Goal: Communication & Community: Answer question/provide support

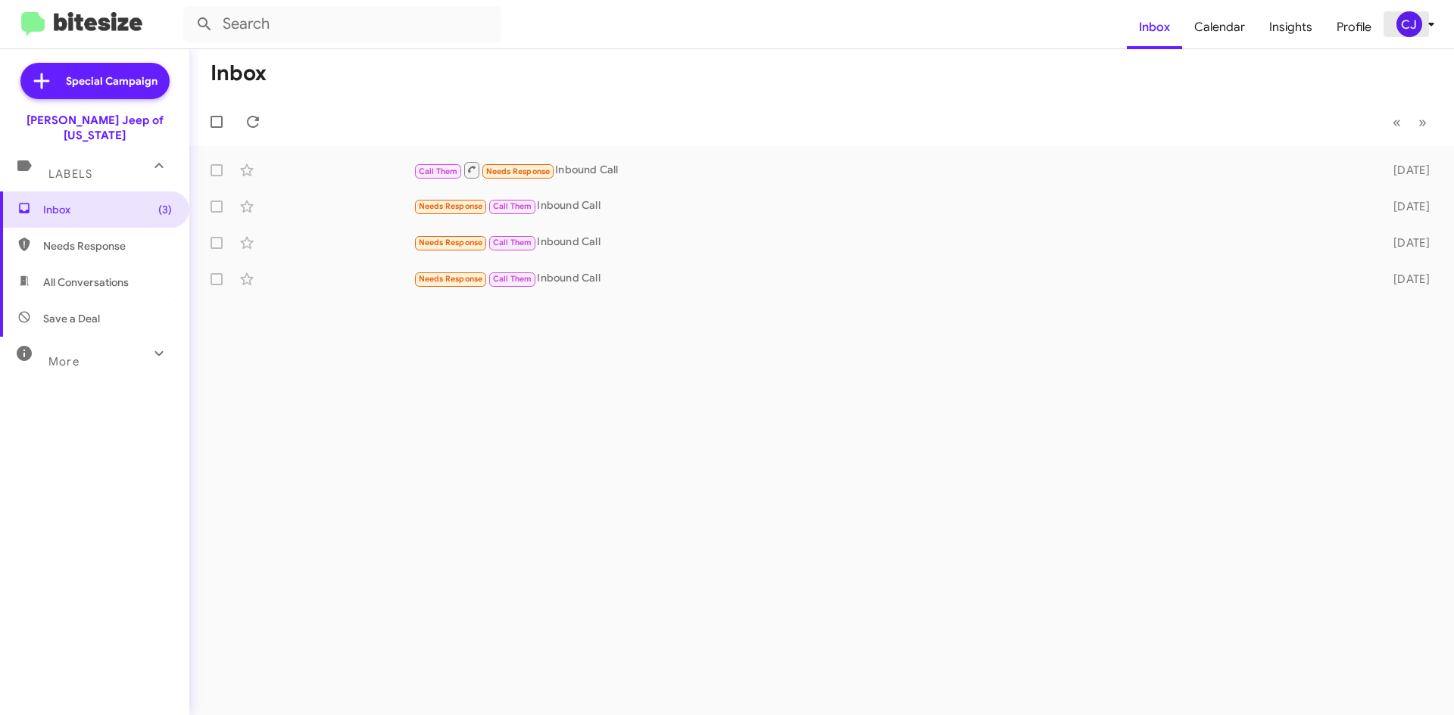
click at [1417, 23] on div "CJ" at bounding box center [1409, 24] width 26 height 26
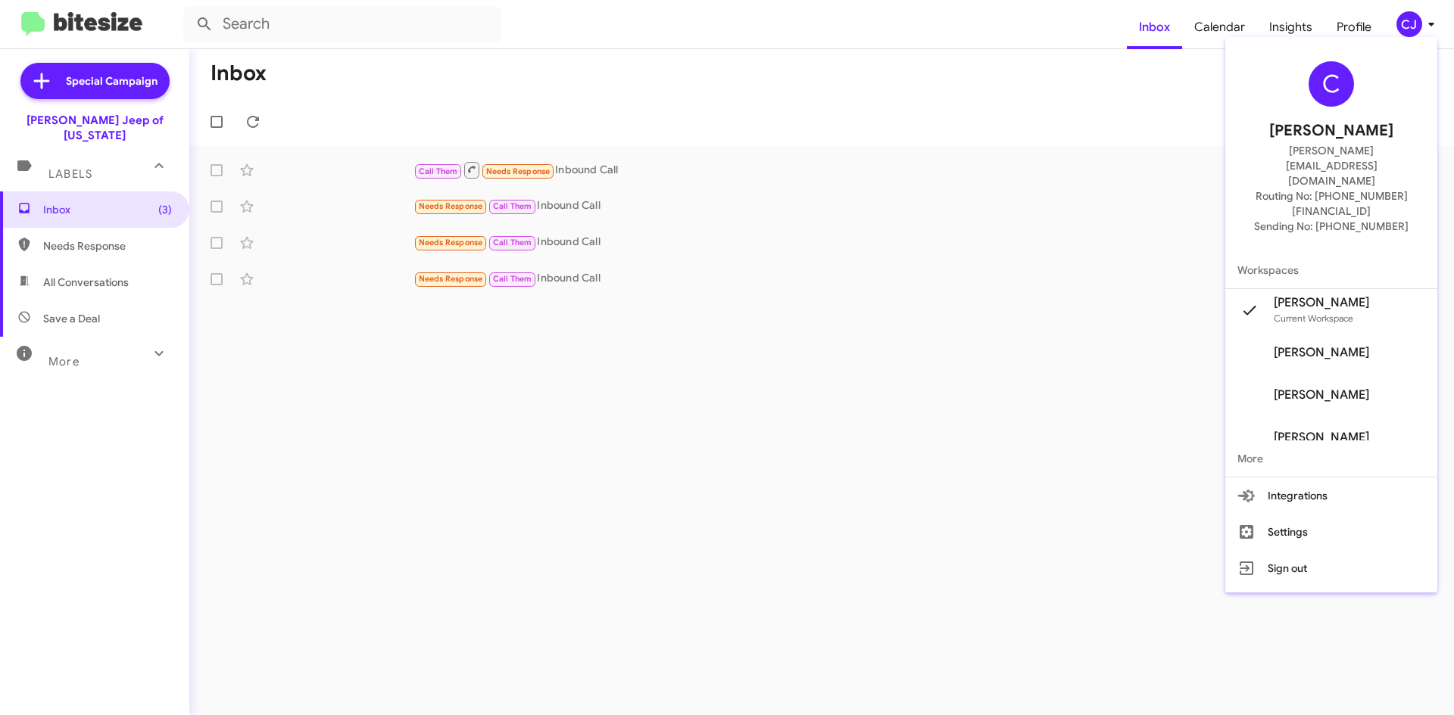
click at [1336, 345] on span "Chuck Jenkins's" at bounding box center [1320, 352] width 95 height 15
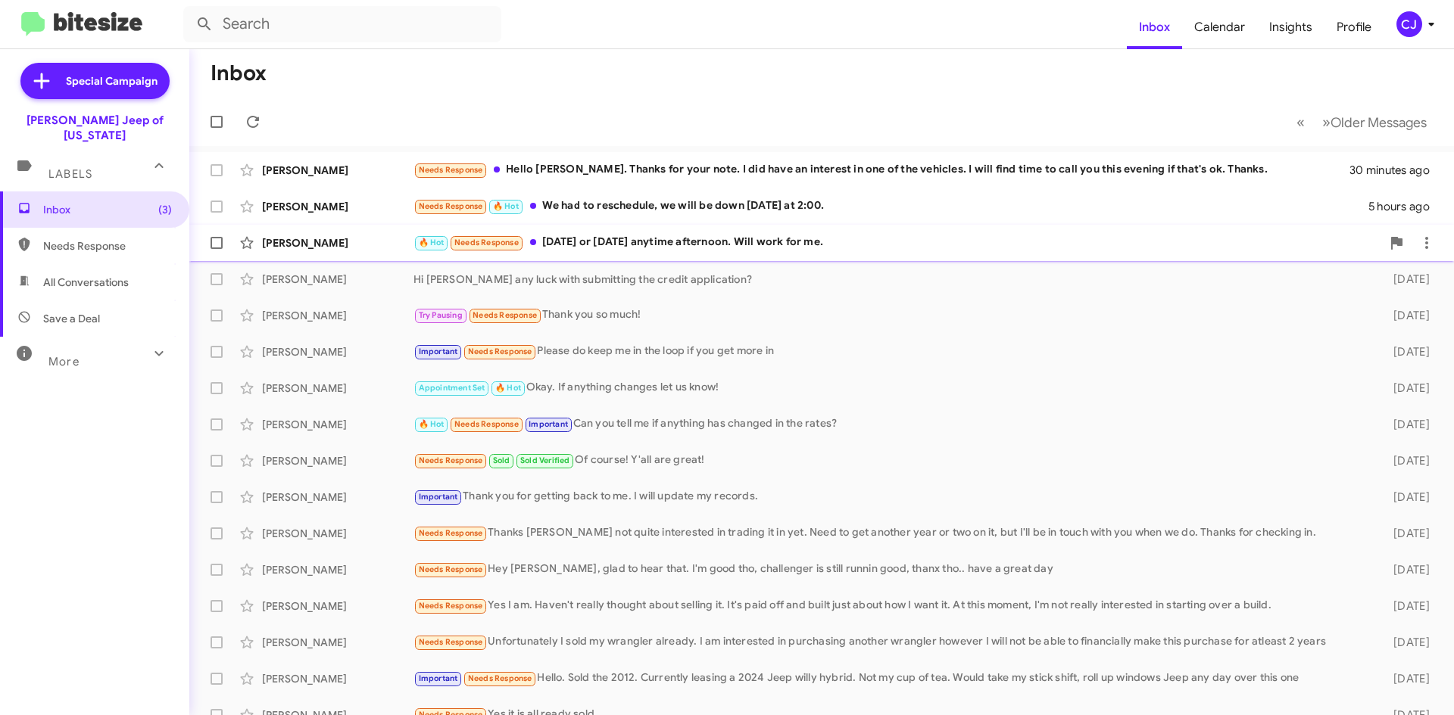
click at [634, 237] on div "🔥 Hot Needs Response [DATE] or [DATE] anytime afternoon. Will work for me." at bounding box center [897, 242] width 968 height 17
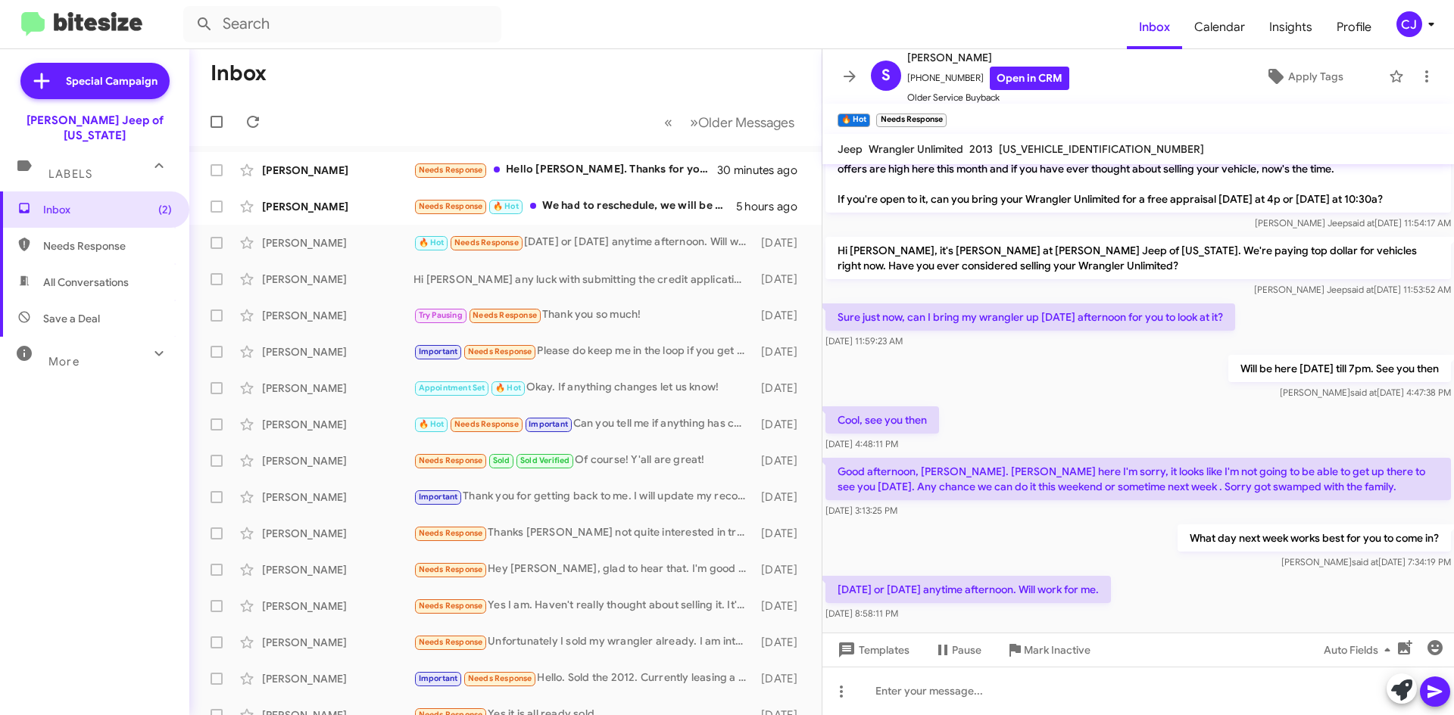
scroll to position [150, 0]
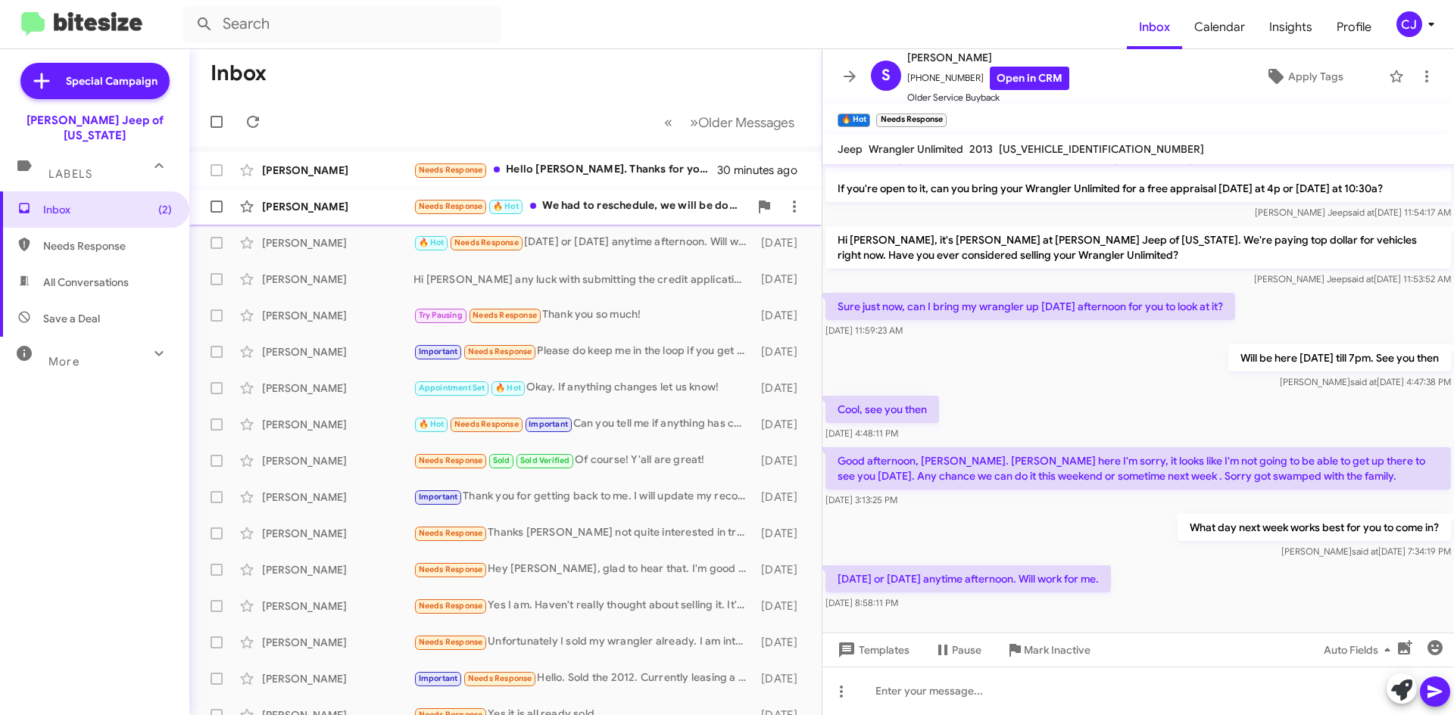
click at [578, 204] on div "Needs Response 🔥 Hot We had to reschedule, we will be down [DATE] at 2:00." at bounding box center [580, 206] width 335 height 17
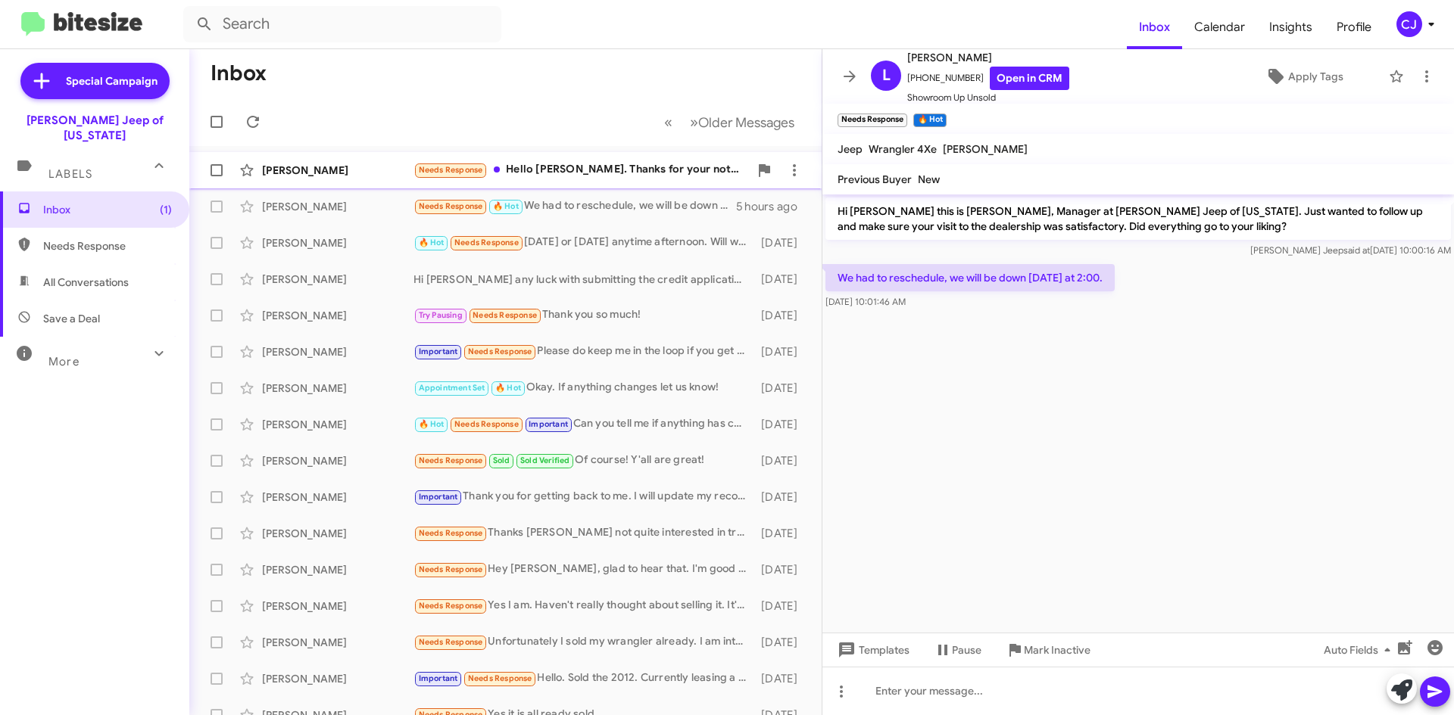
click at [564, 167] on div "Needs Response Hello [PERSON_NAME]. Thanks for your note. I did have an interes…" at bounding box center [580, 169] width 335 height 17
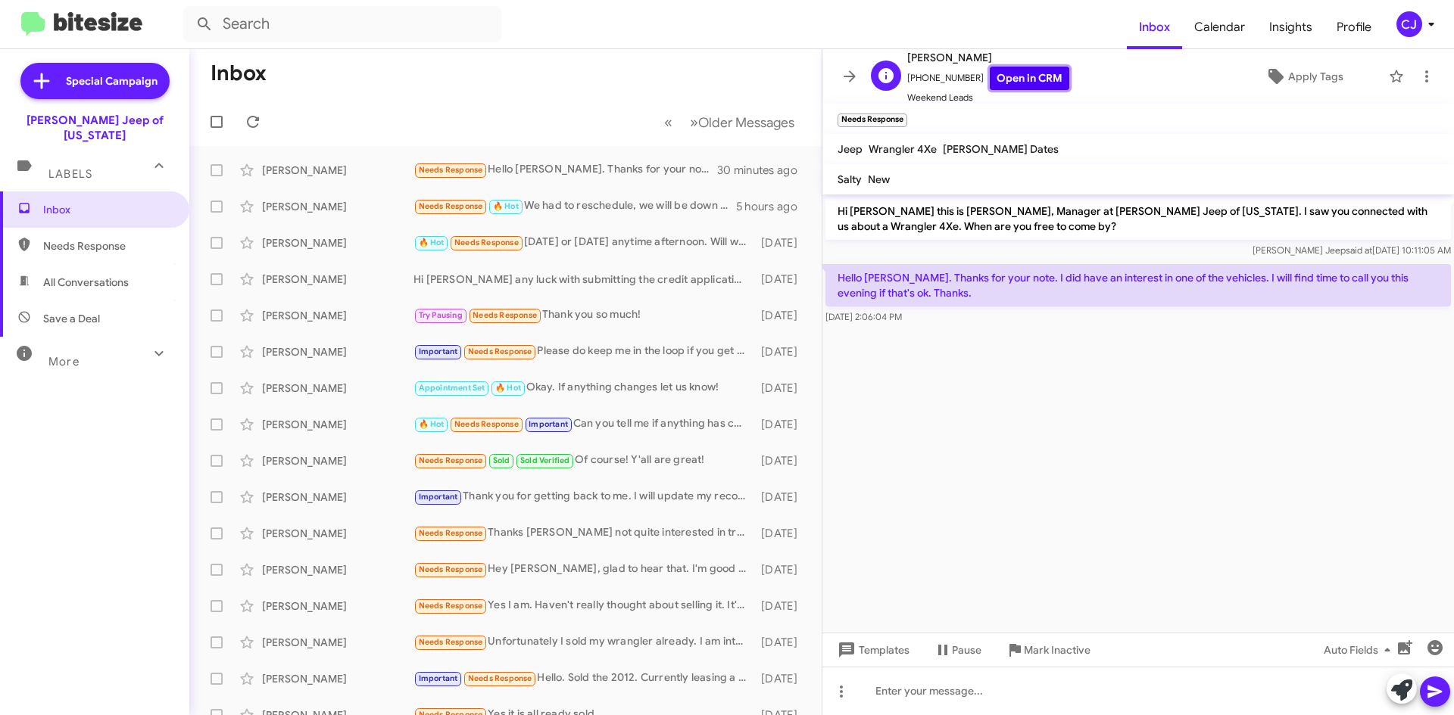
click at [1030, 80] on link "Open in CRM" at bounding box center [1029, 78] width 79 height 23
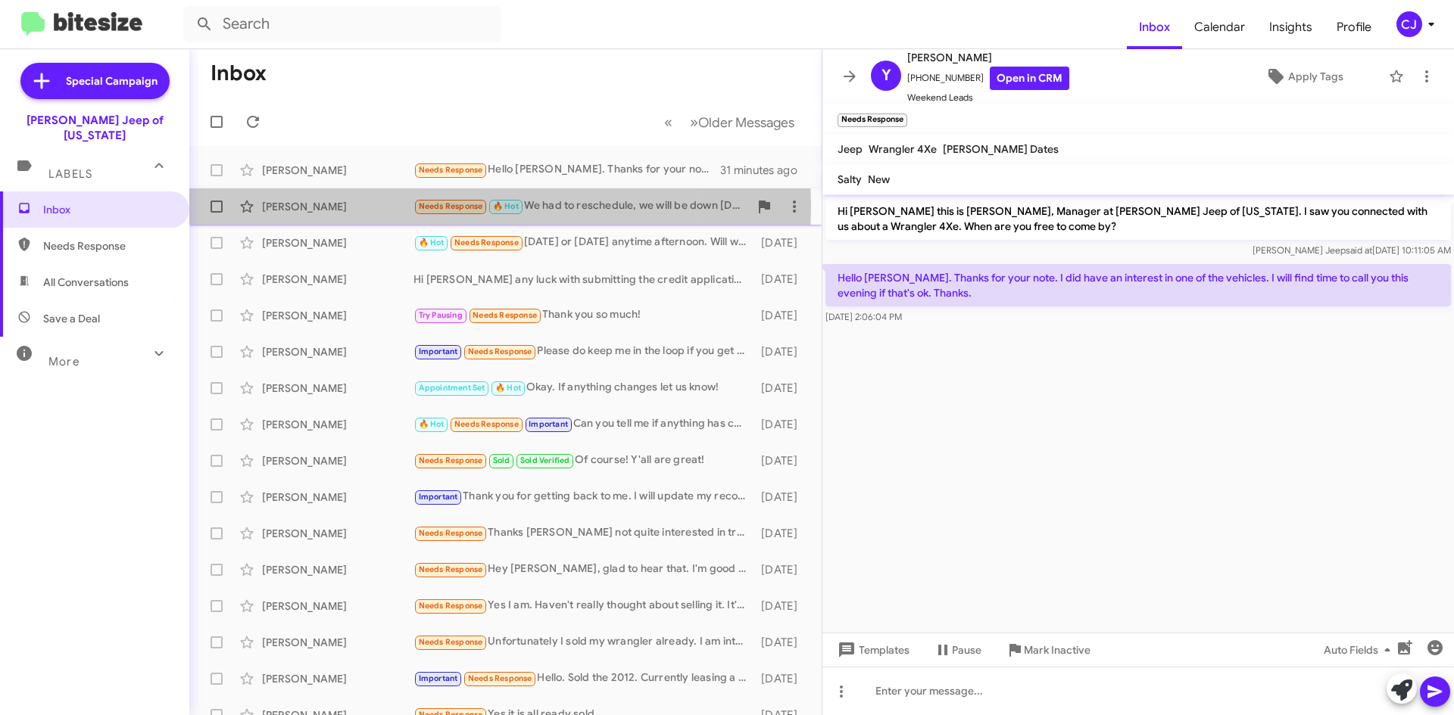
click at [371, 205] on div "[PERSON_NAME]" at bounding box center [337, 206] width 151 height 15
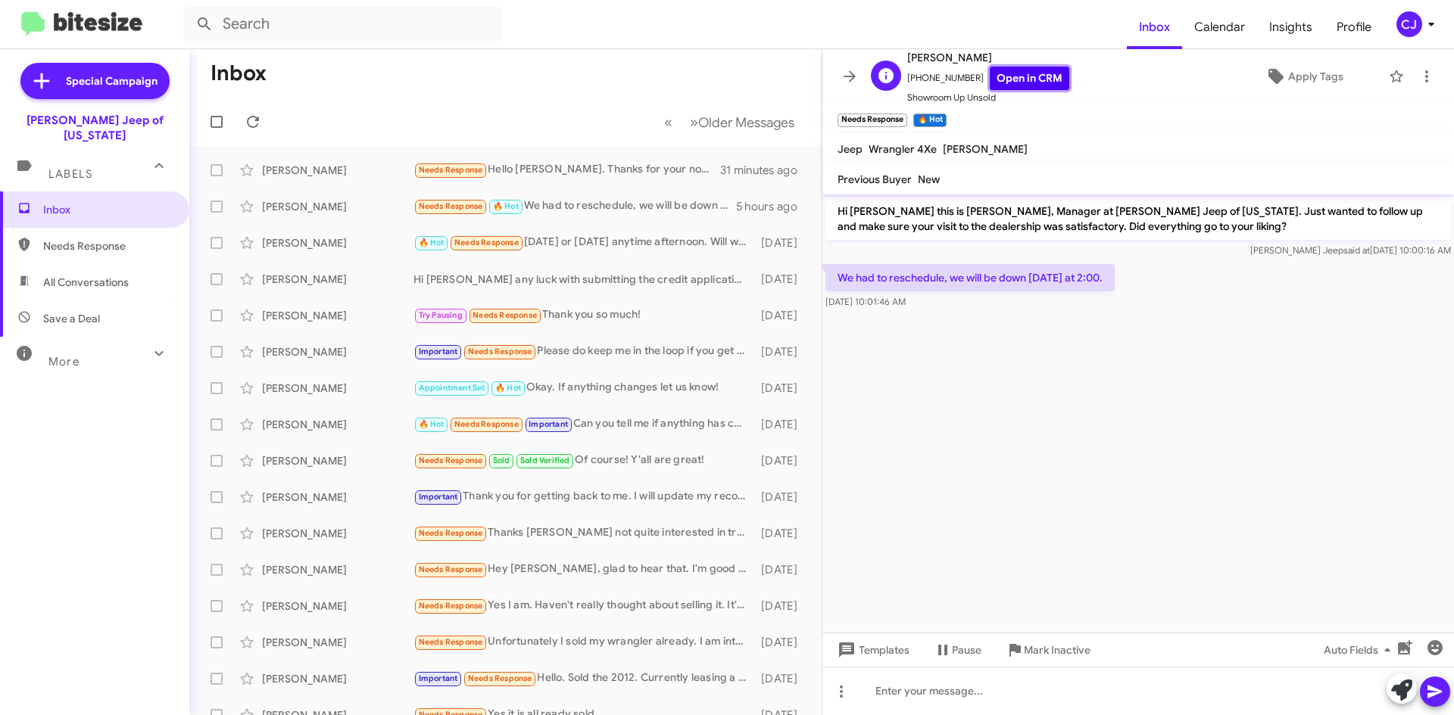
click at [999, 79] on link "Open in CRM" at bounding box center [1029, 78] width 79 height 23
click at [598, 241] on div "🔥 Hot Needs Response [DATE] or [DATE] anytime afternoon. Will work for me." at bounding box center [580, 242] width 335 height 17
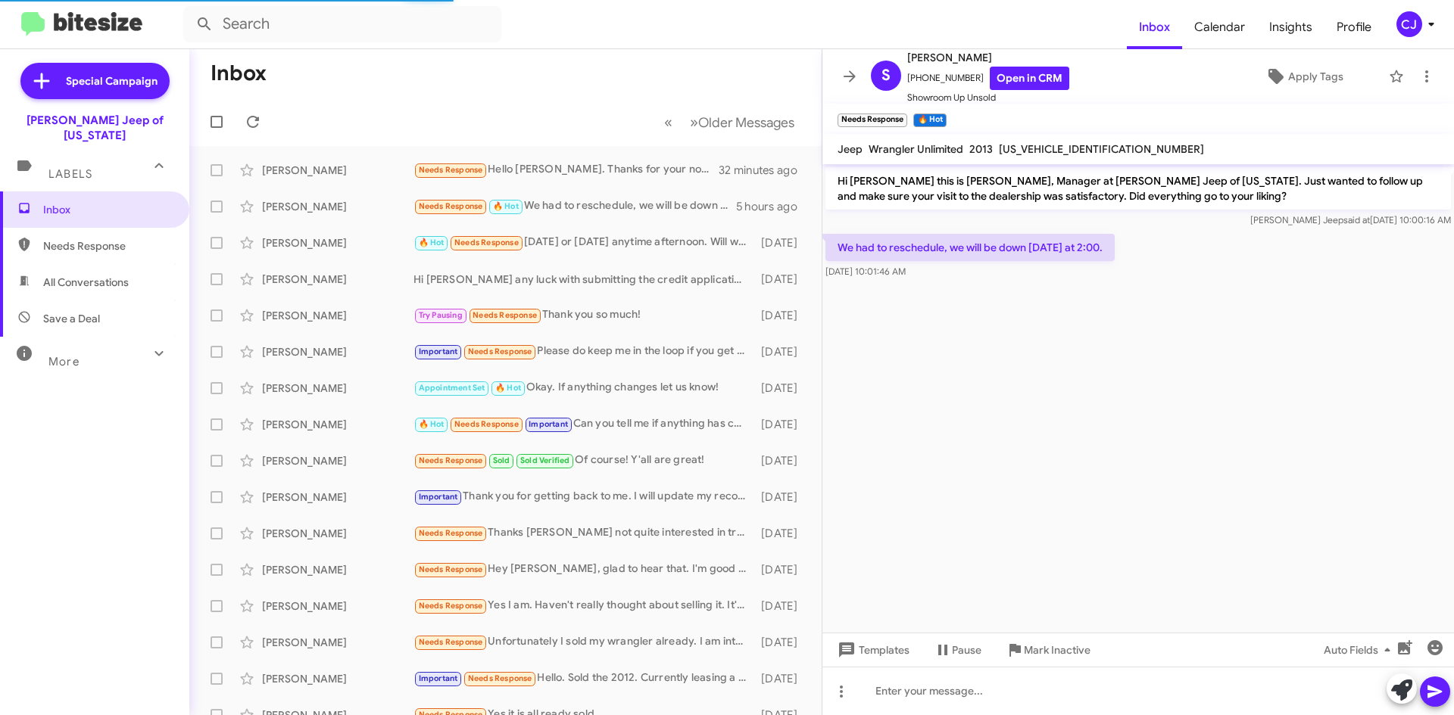
scroll to position [150, 0]
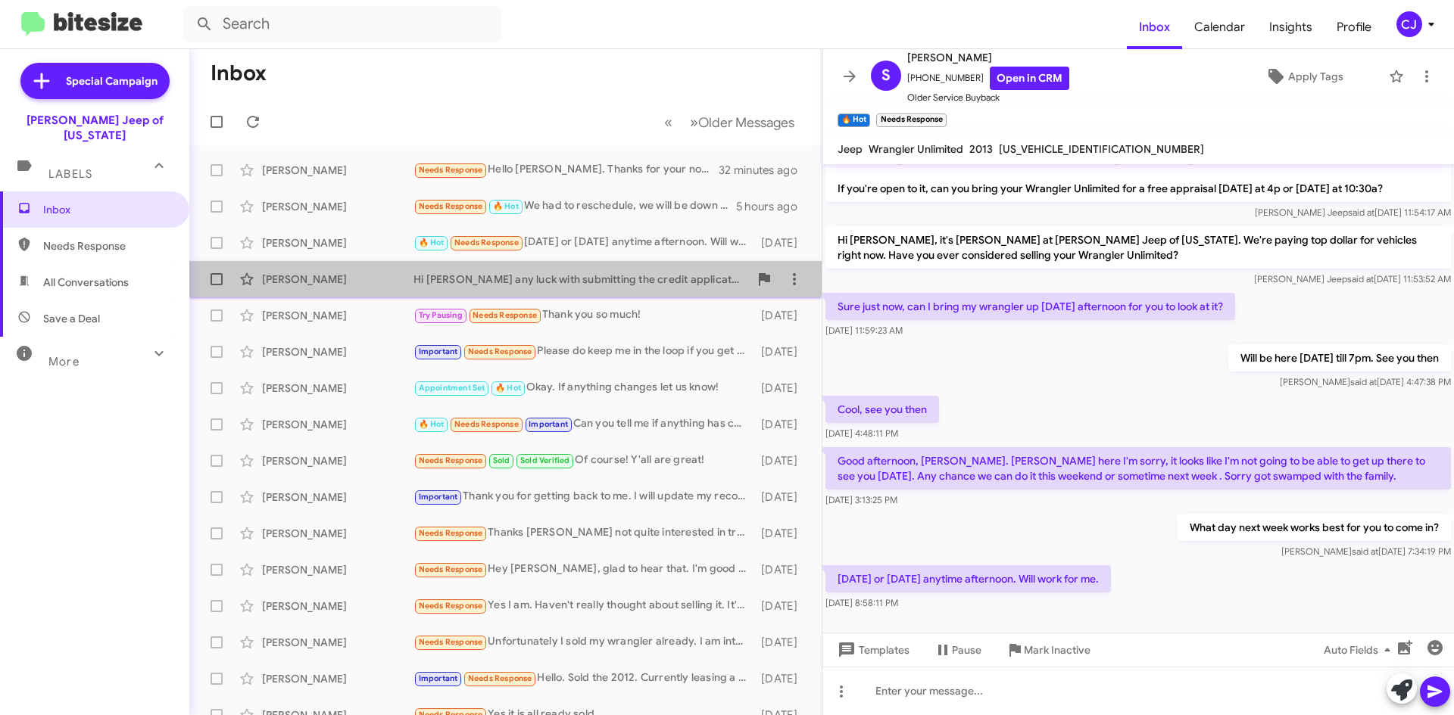
click at [532, 283] on div "Hi [PERSON_NAME] any luck with submitting the credit application?" at bounding box center [580, 279] width 335 height 15
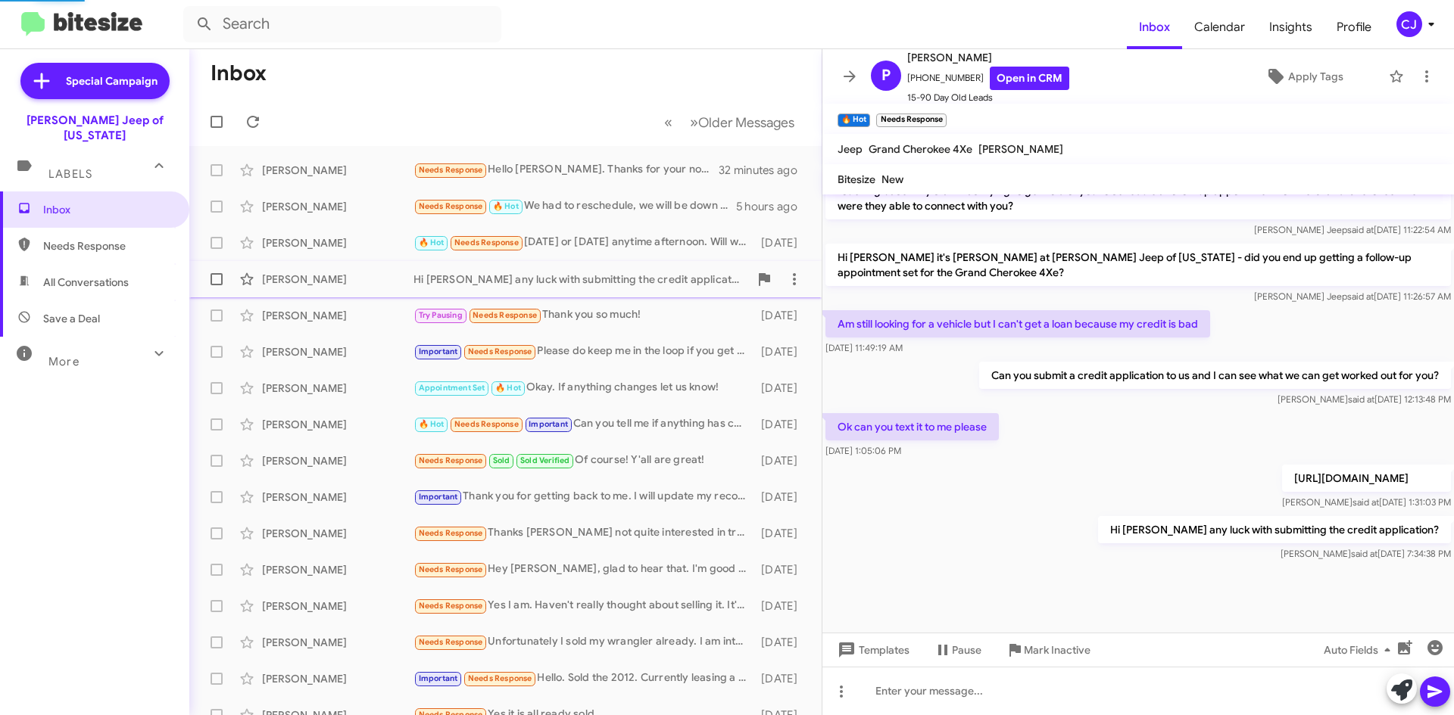
scroll to position [678, 0]
